Goal: Find specific page/section: Find specific page/section

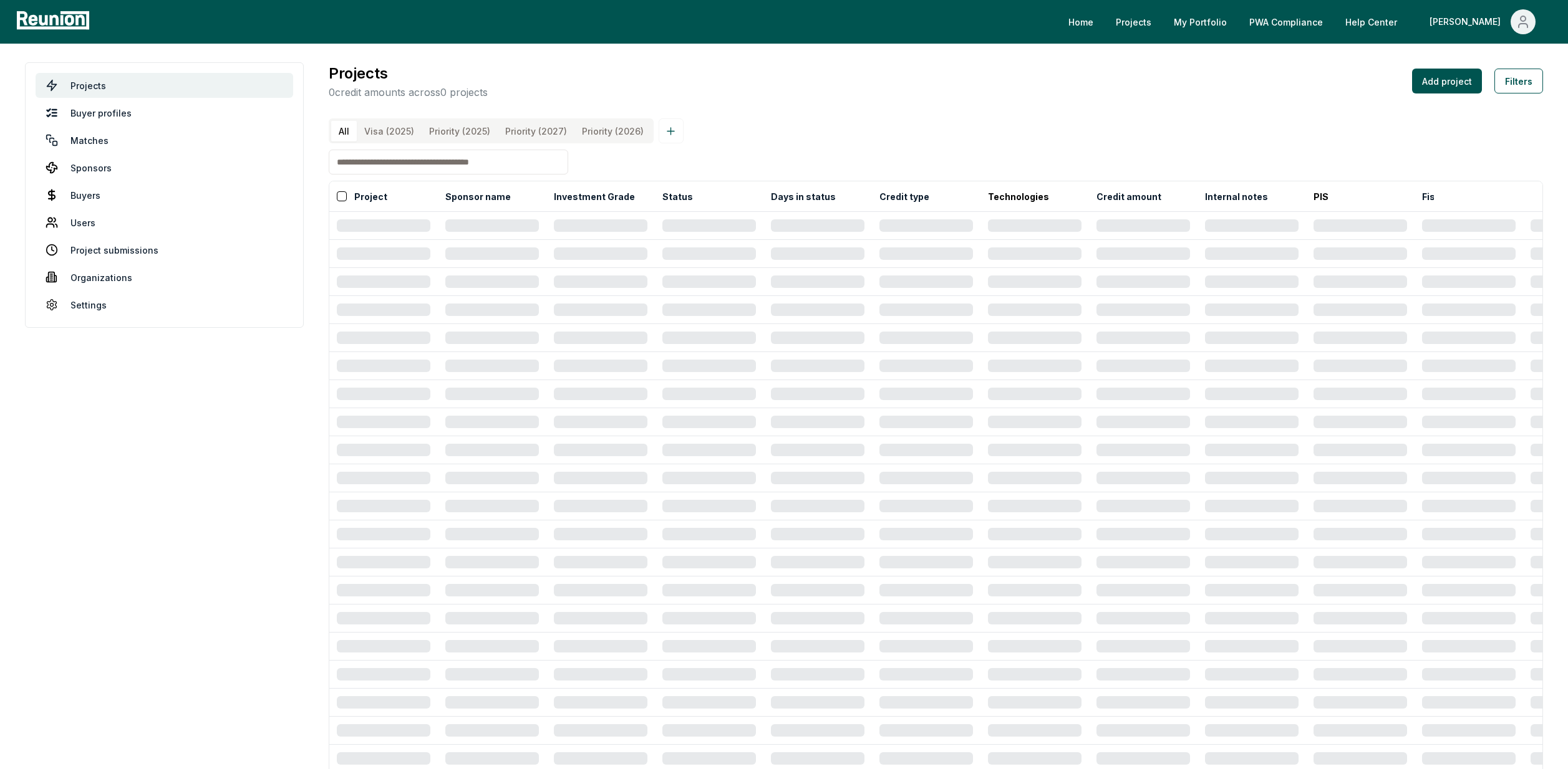
click at [376, 175] on input at bounding box center [449, 162] width 239 height 25
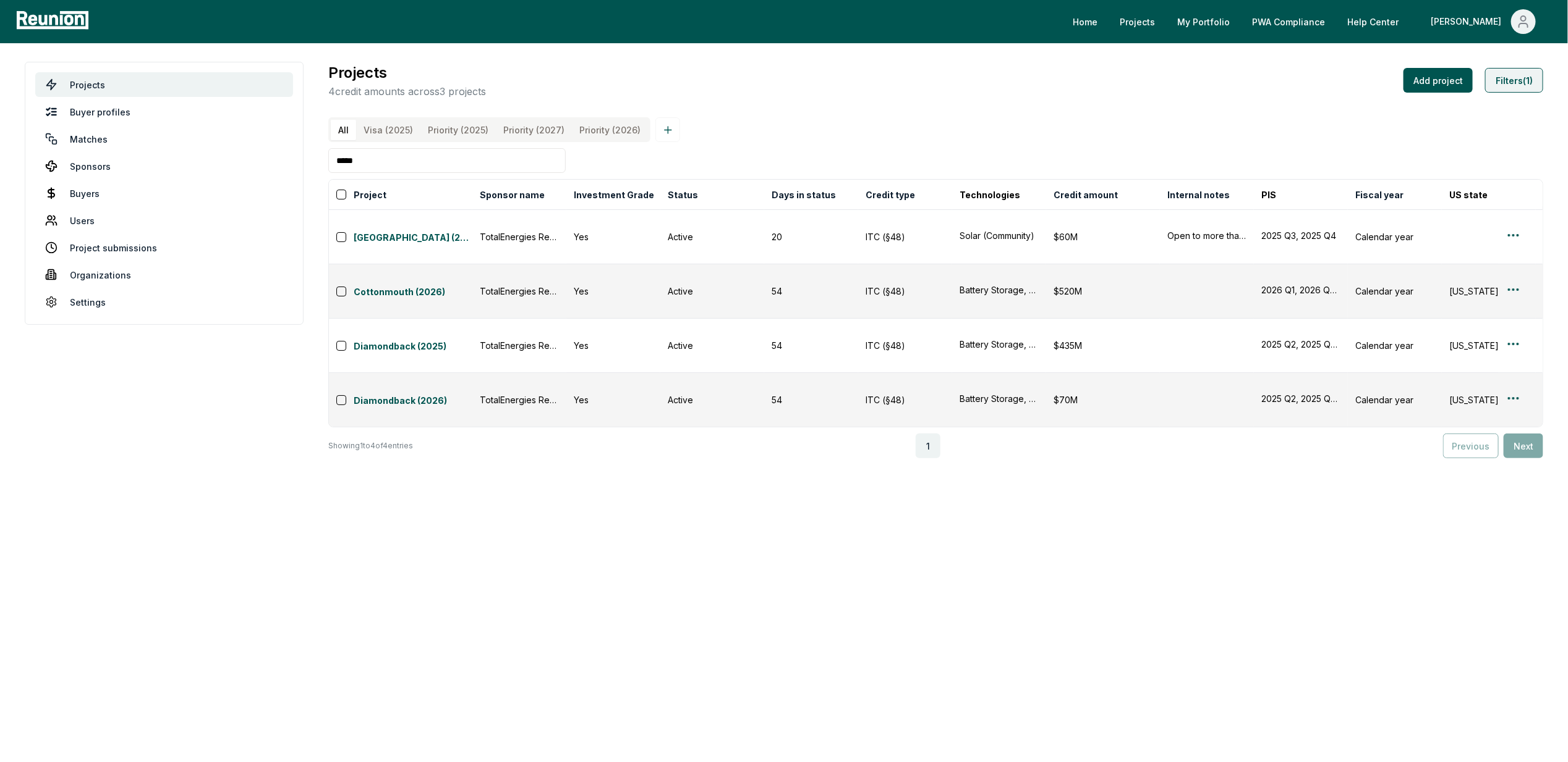
click at [1541, 71] on button "Filters (1)" at bounding box center [1513, 81] width 58 height 25
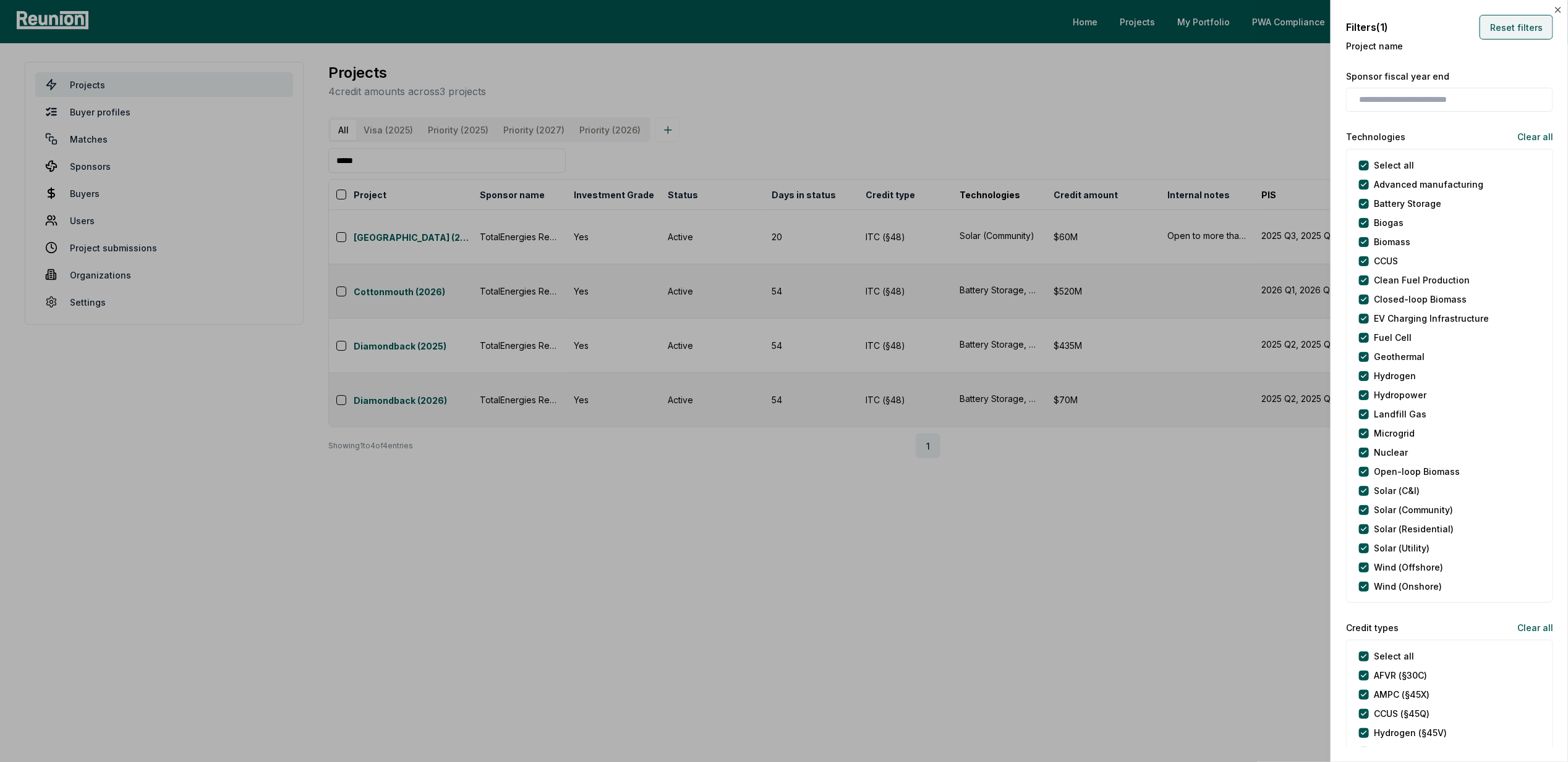
click at [1509, 30] on button "Reset filters" at bounding box center [1516, 28] width 74 height 25
click at [1554, 9] on div "Filters Reset filters Project name Sponsor fiscal year end Technologies Clear a…" at bounding box center [1449, 381] width 237 height 762
click at [1554, 10] on icon "button" at bounding box center [1557, 10] width 10 height 10
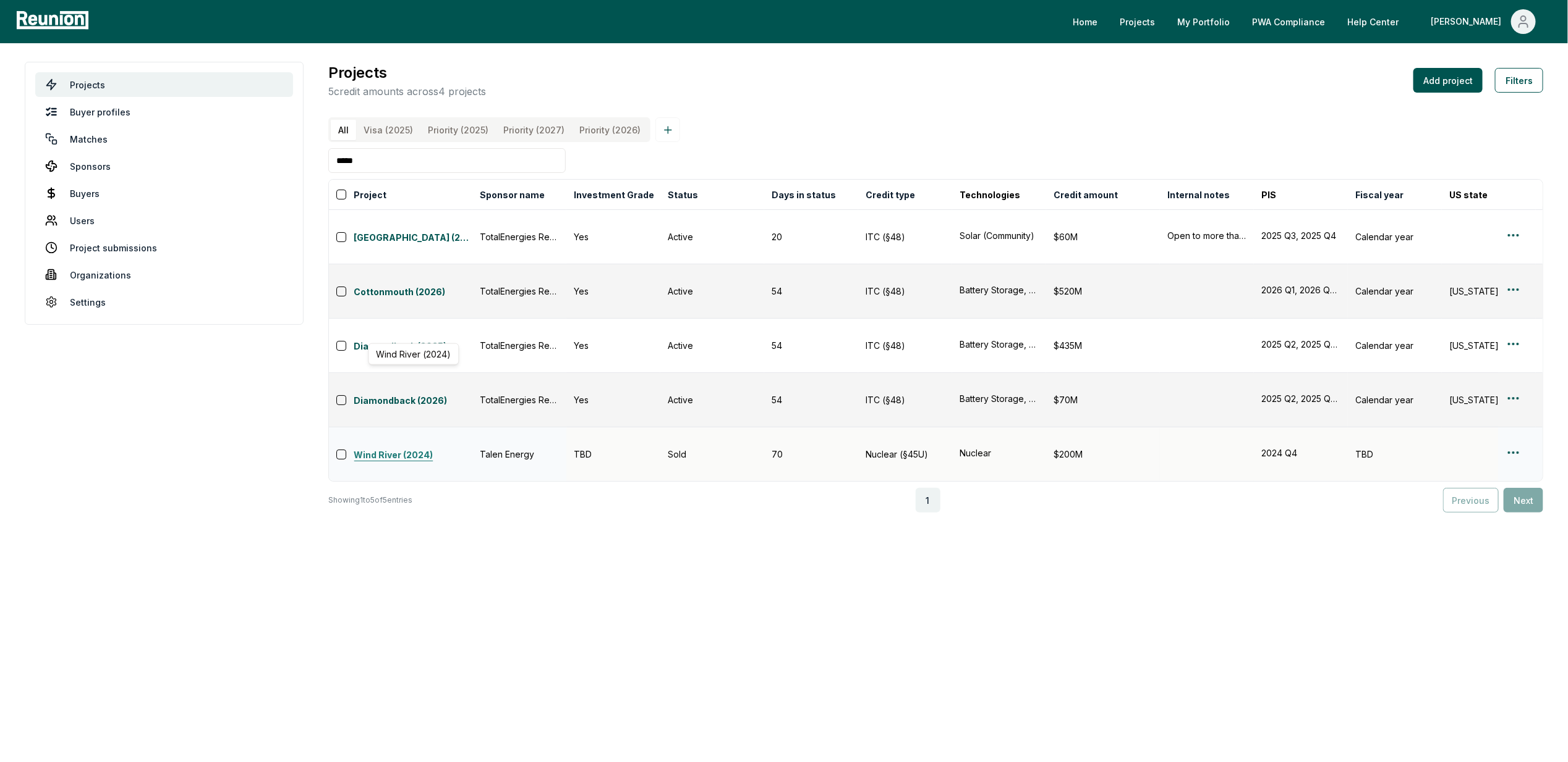
click at [395, 449] on link "Wind River (2024)" at bounding box center [413, 456] width 119 height 15
drag, startPoint x: 375, startPoint y: 171, endPoint x: 208, endPoint y: 173, distance: 167.0
click at [209, 172] on main "Projects Buyer profiles Matches Sponsors Buyers Users Project submissions Organ…" at bounding box center [784, 287] width 1568 height 488
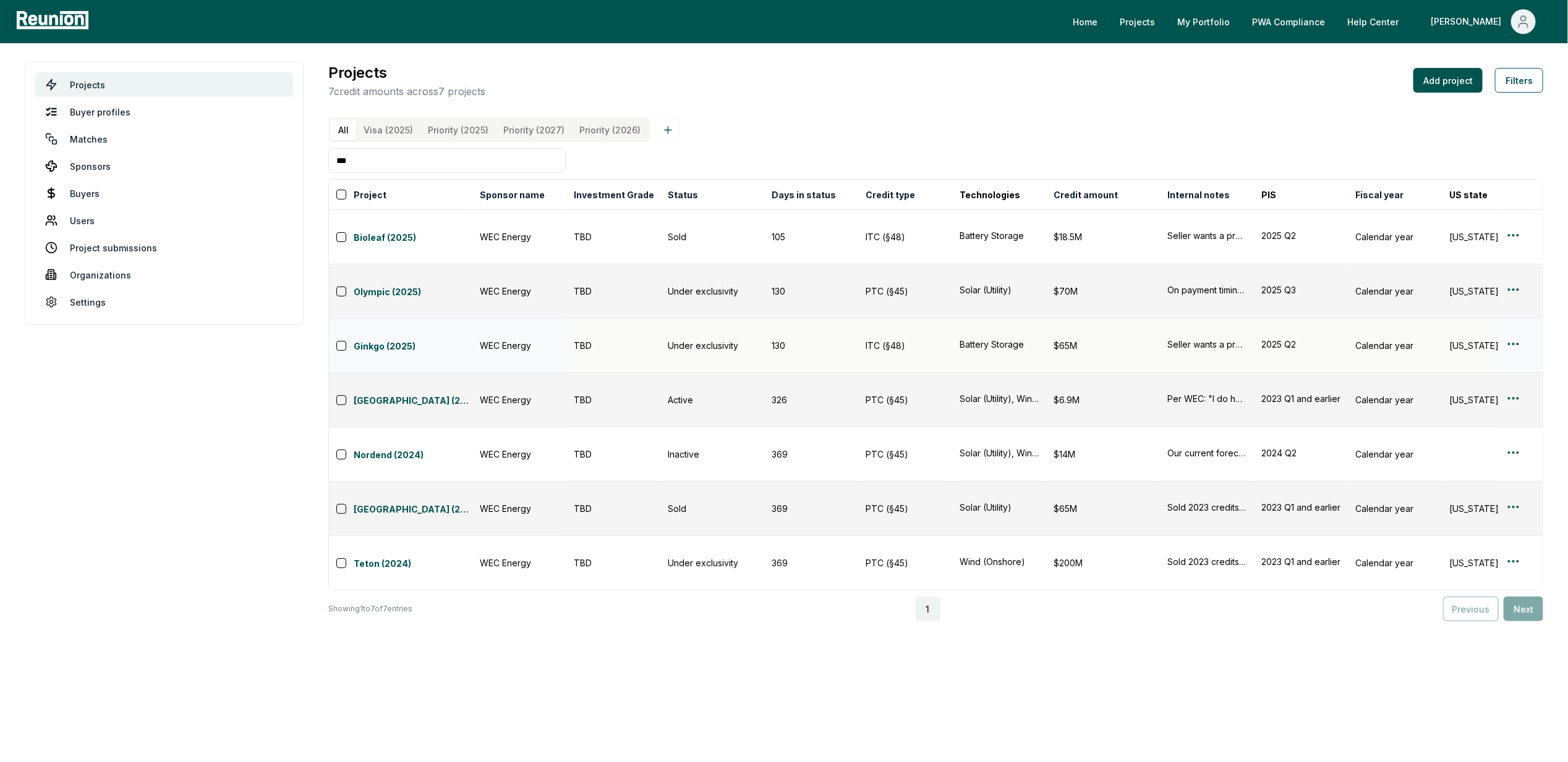
type input "***"
click at [938, 339] on div "ITC (§48)" at bounding box center [905, 346] width 79 height 13
click at [404, 340] on link "Ginkgo (2025)" at bounding box center [413, 347] width 119 height 15
